Goal: Check status: Check status

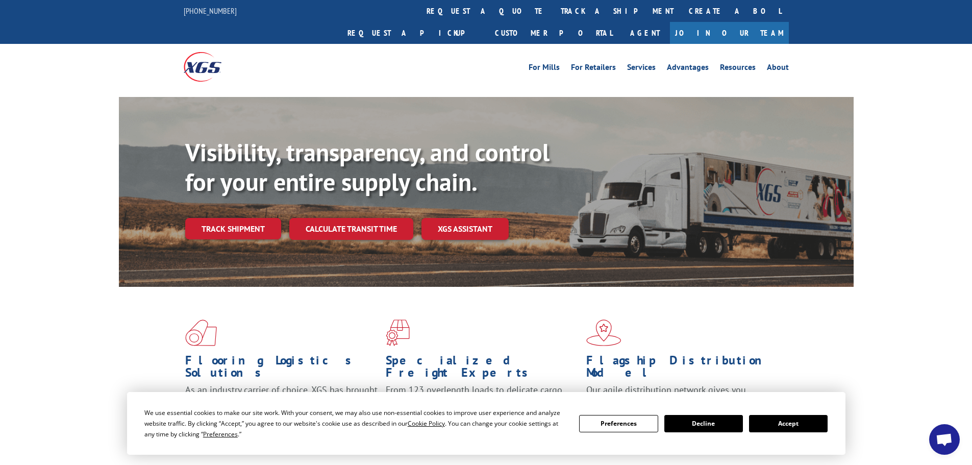
click at [805, 425] on button "Accept" at bounding box center [788, 423] width 79 height 17
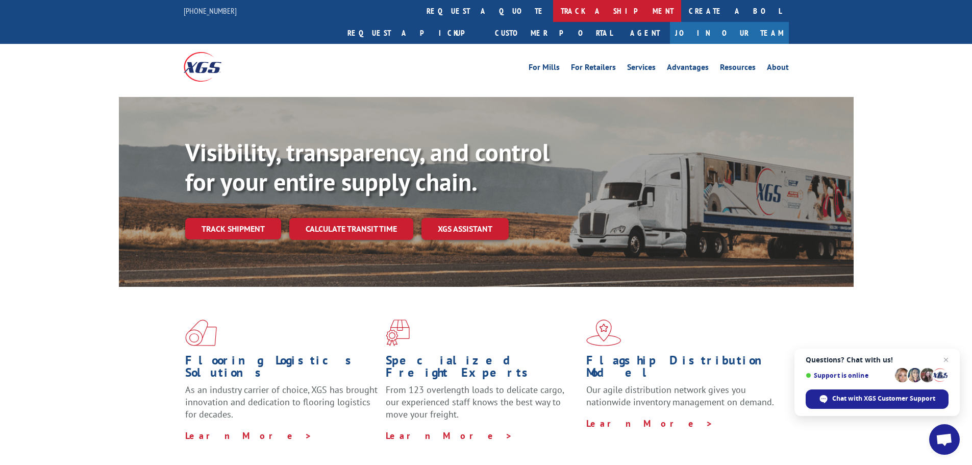
click at [553, 8] on link "track a shipment" at bounding box center [617, 11] width 128 height 22
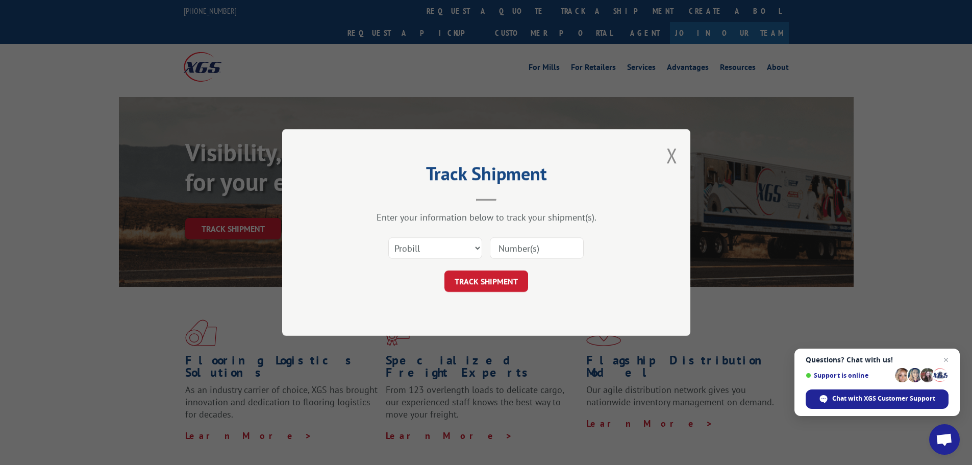
click at [528, 249] on input at bounding box center [537, 247] width 94 height 21
paste input "17095792"
type input "17095792"
click at [507, 284] on button "TRACK SHIPMENT" at bounding box center [486, 280] width 84 height 21
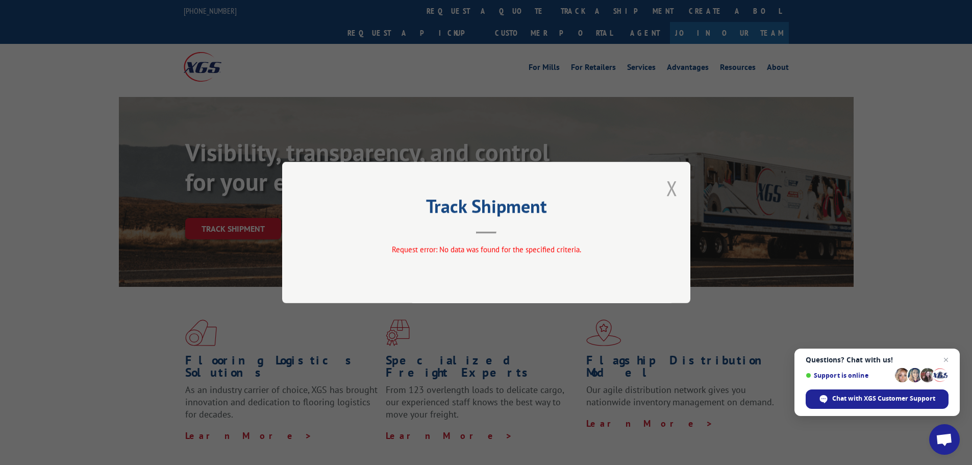
click at [672, 188] on button "Close modal" at bounding box center [671, 188] width 11 height 27
